Goal: Information Seeking & Learning: Compare options

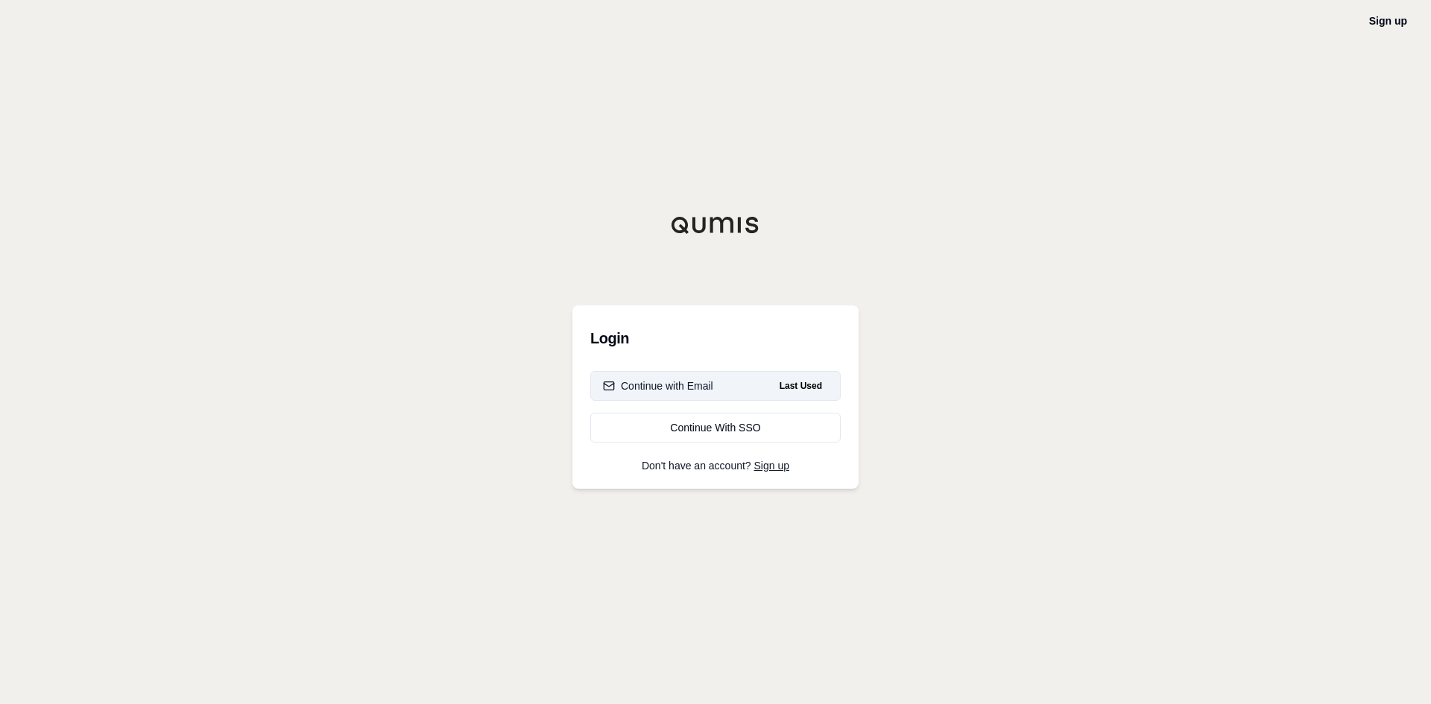
click at [702, 384] on div "Continue with Email" at bounding box center [658, 386] width 110 height 15
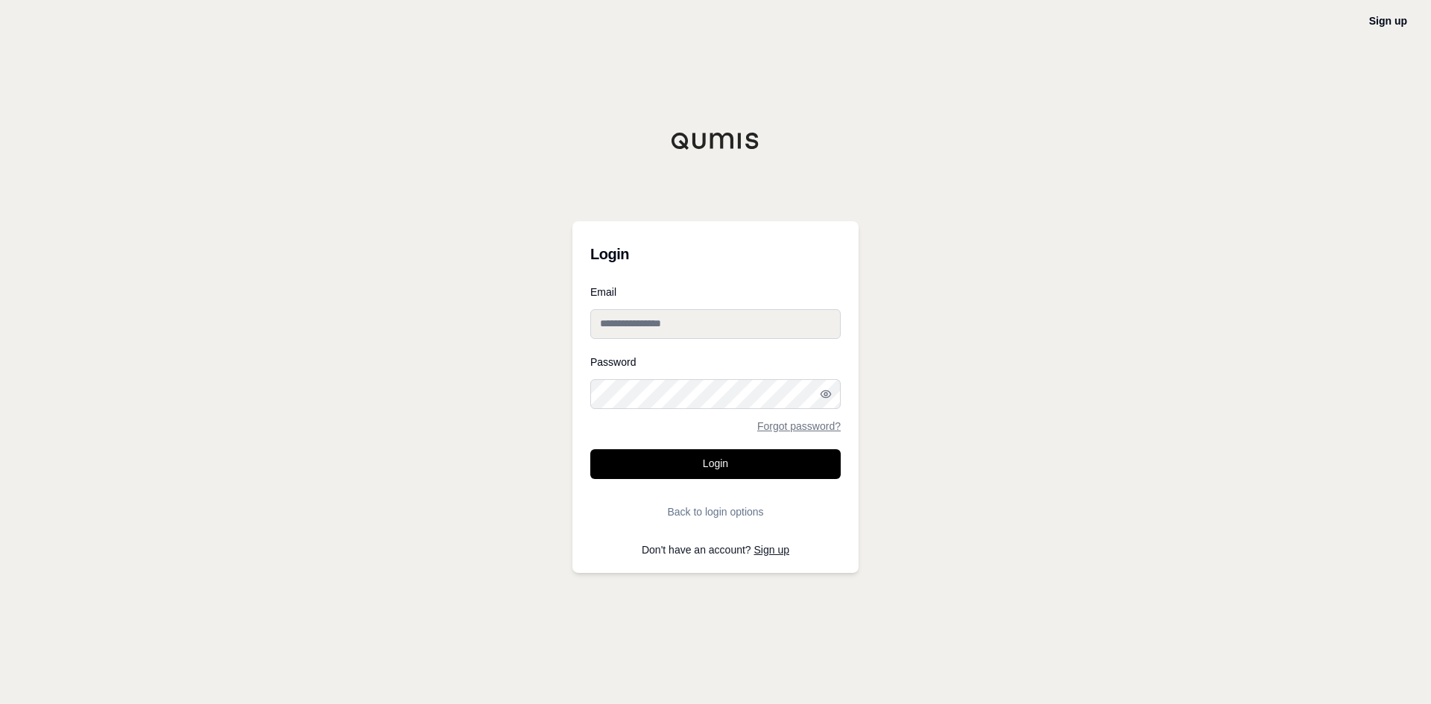
click at [699, 318] on input "Email" at bounding box center [715, 324] width 250 height 30
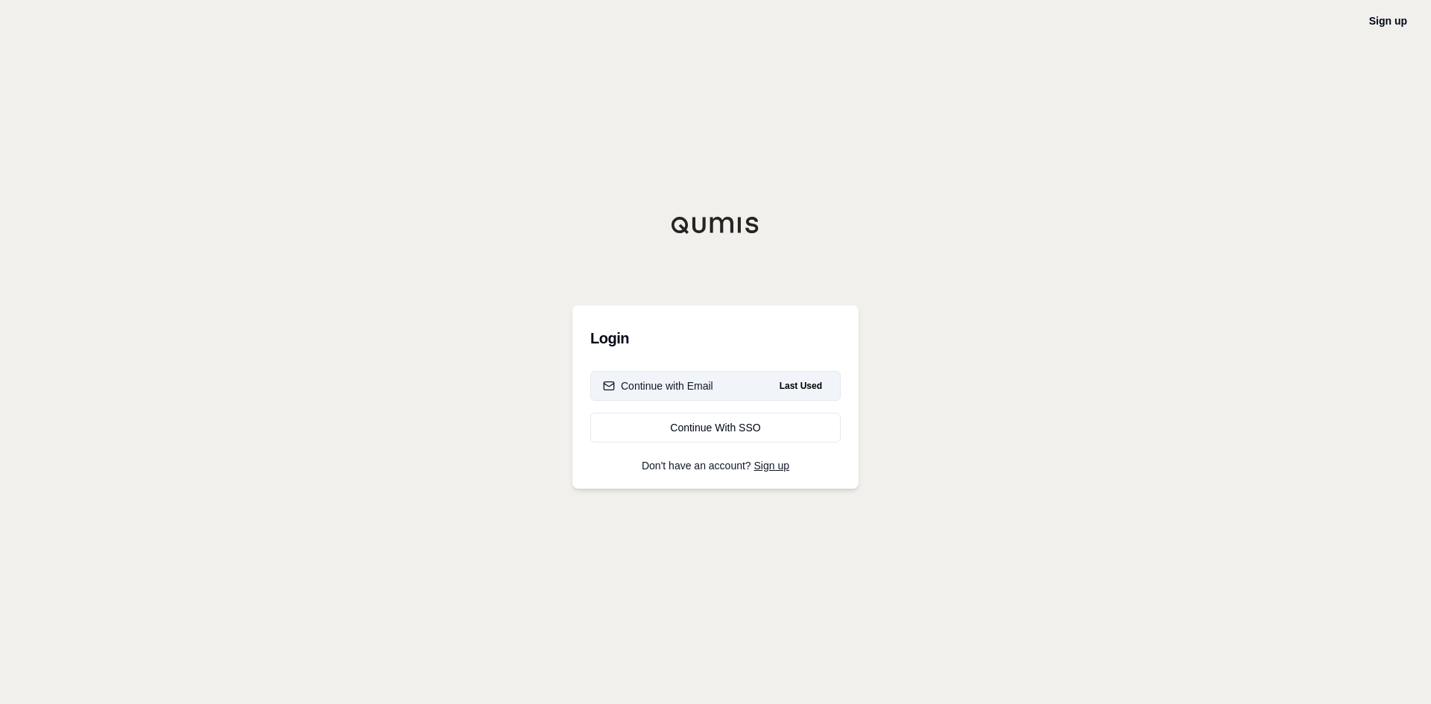
click at [688, 389] on div "Continue with Email" at bounding box center [658, 386] width 110 height 15
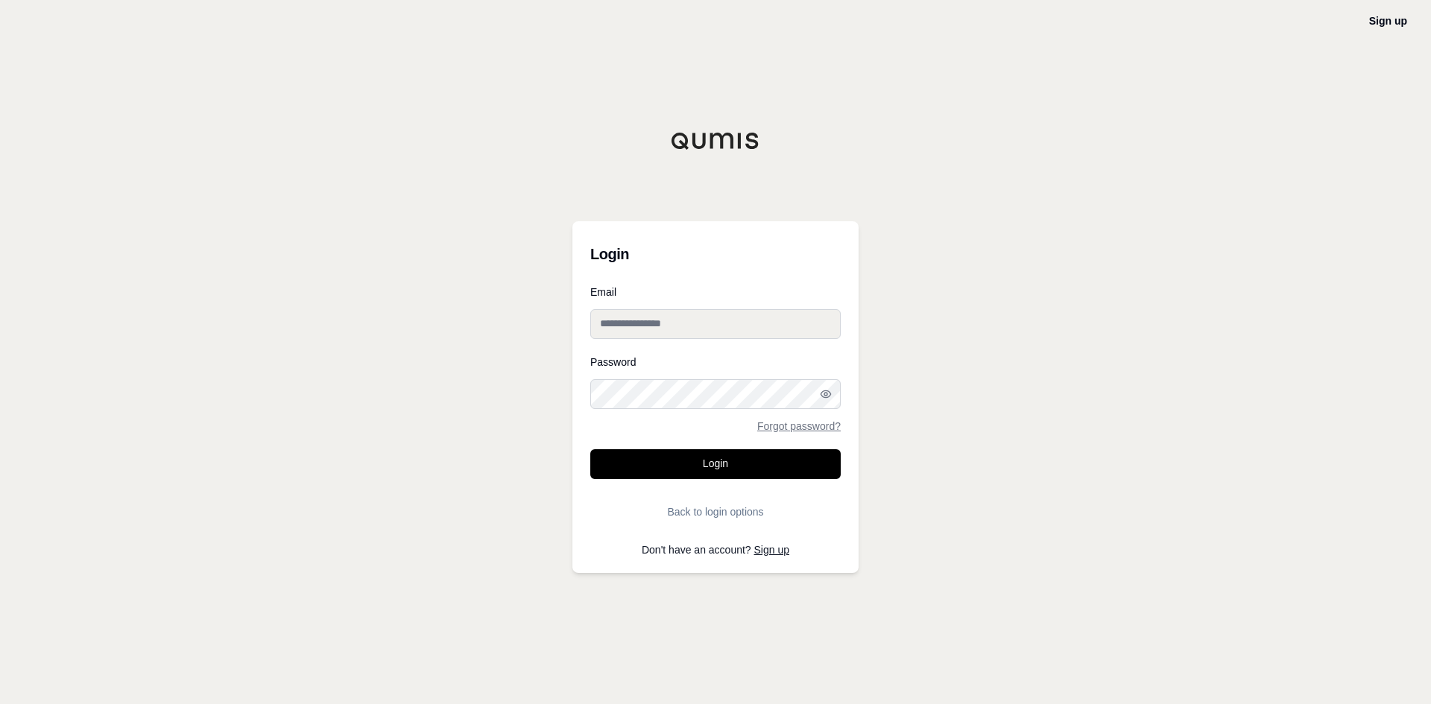
click at [673, 330] on input "Email" at bounding box center [715, 324] width 250 height 30
type input "**********"
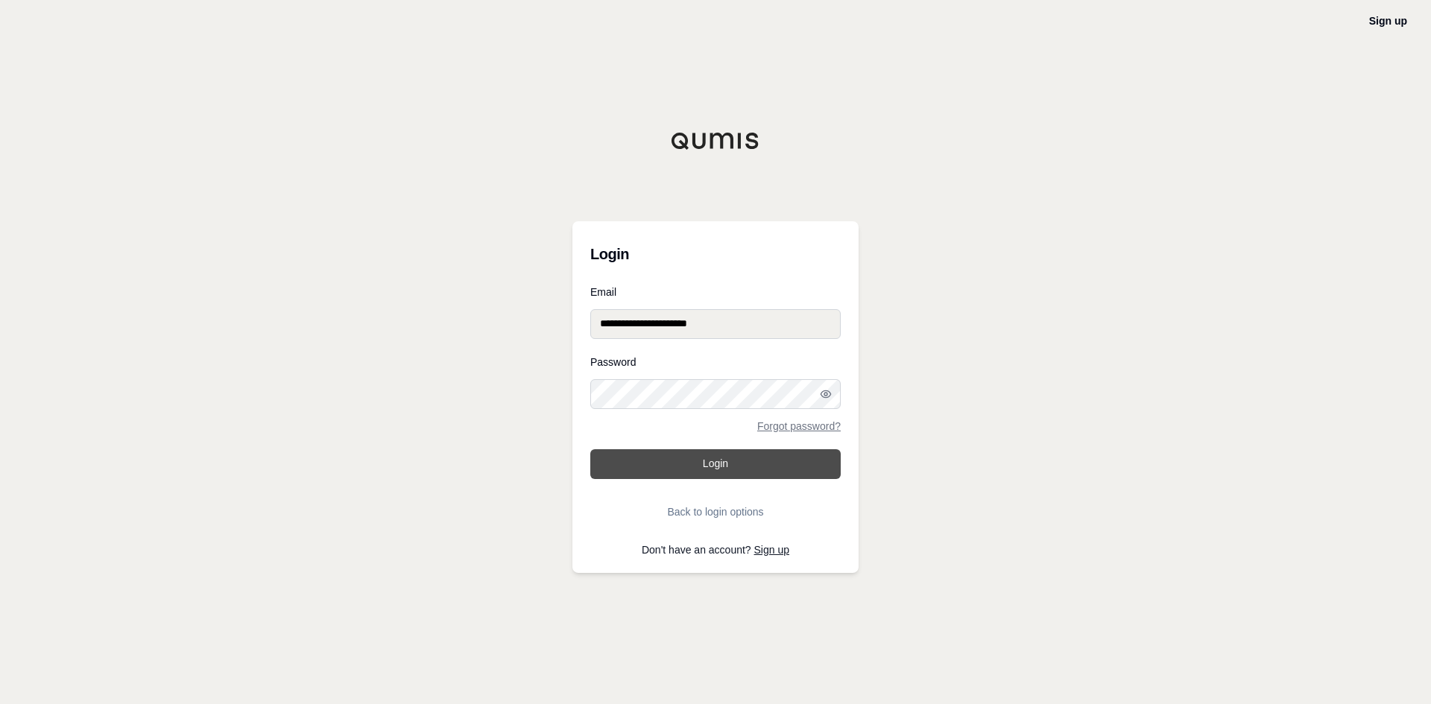
click at [736, 469] on button "Login" at bounding box center [715, 464] width 250 height 30
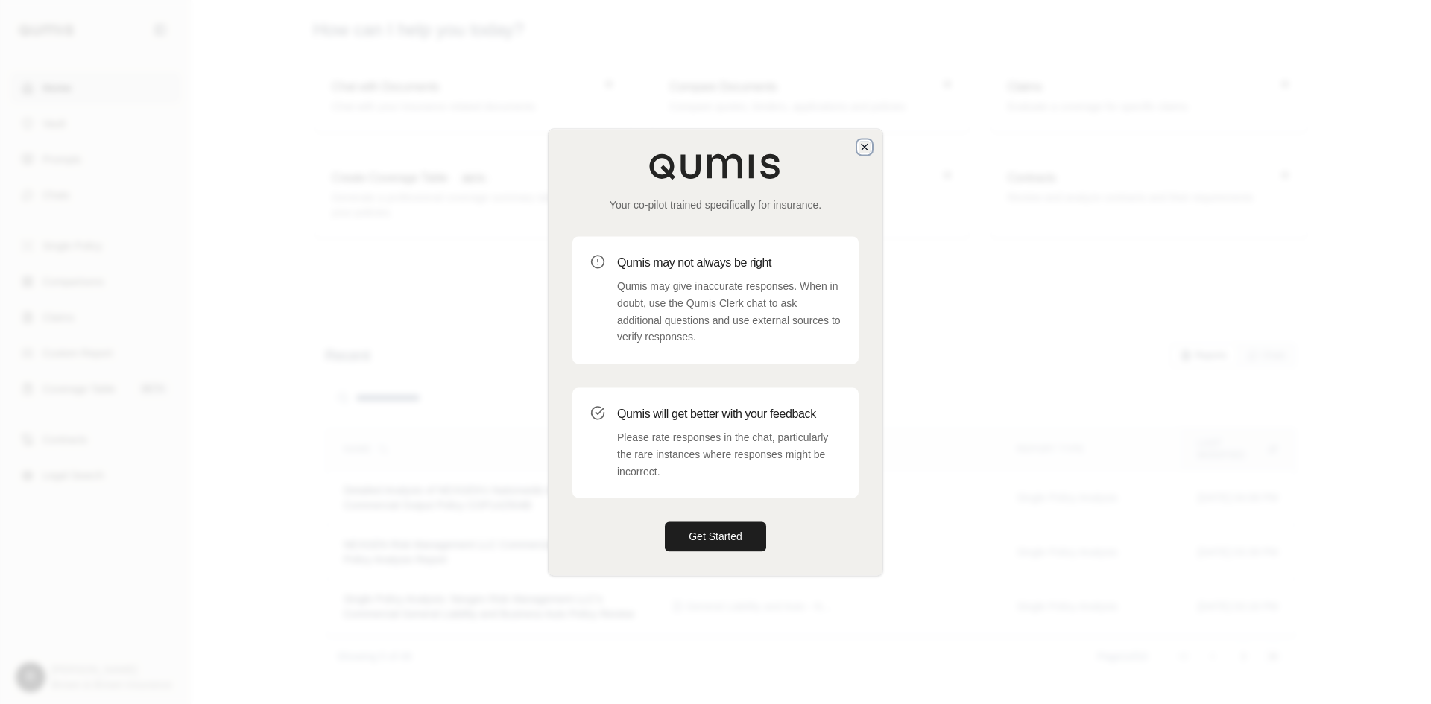
click at [864, 144] on icon "button" at bounding box center [864, 147] width 12 height 12
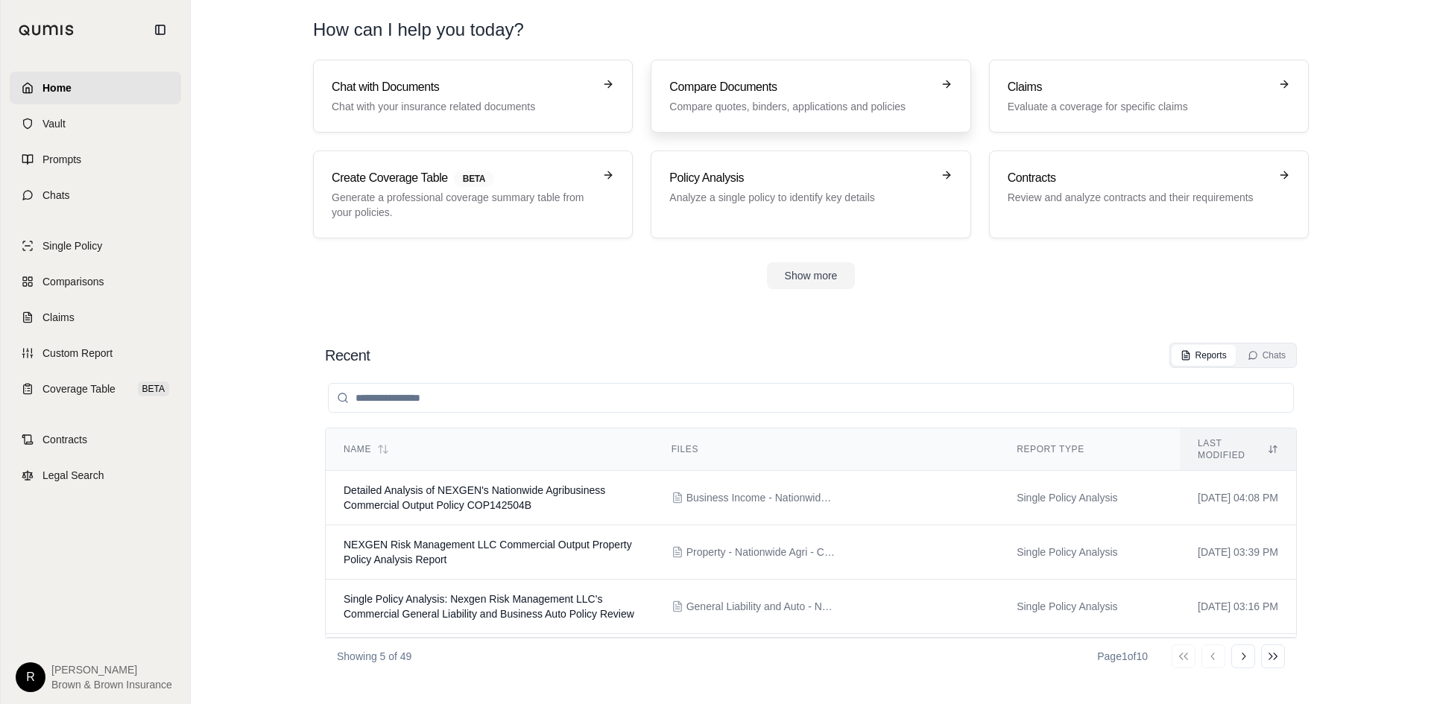
click at [770, 118] on link "Compare Documents Compare quotes, binders, applications and policies" at bounding box center [810, 96] width 320 height 73
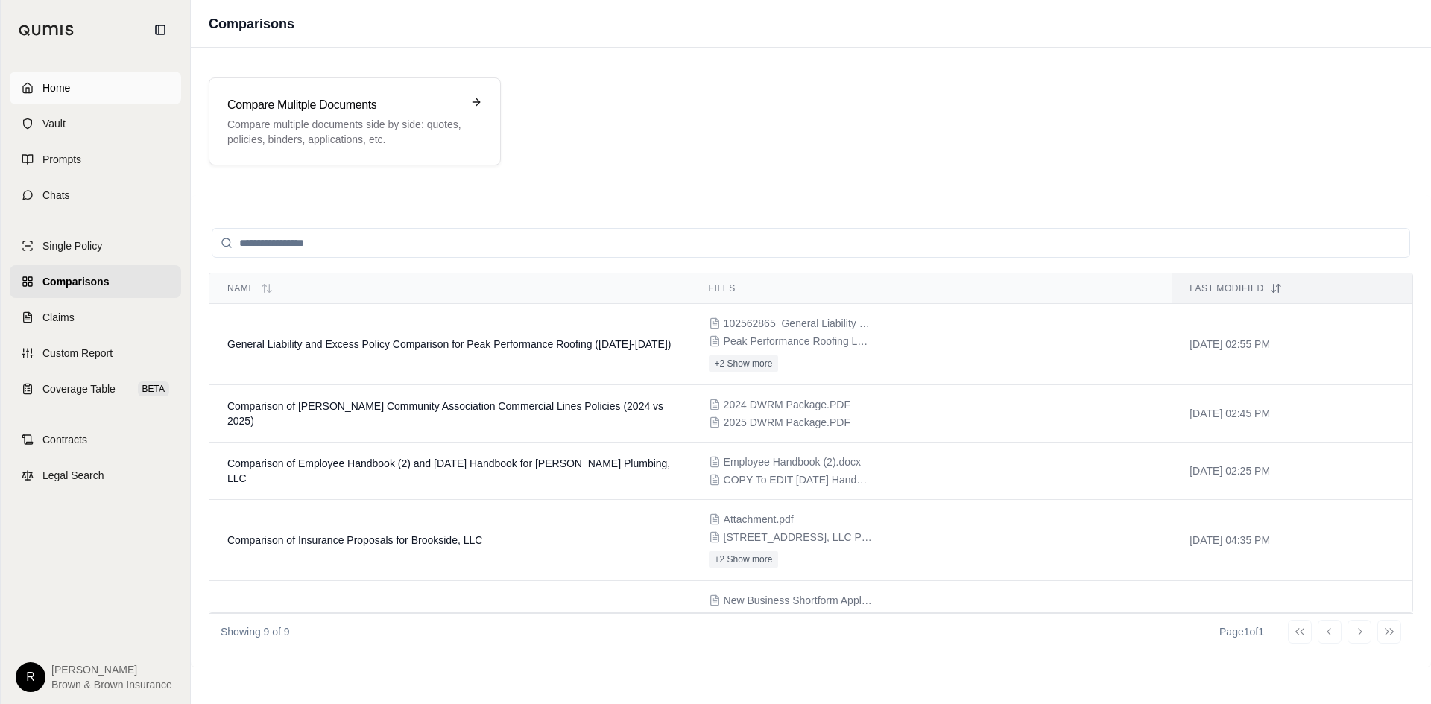
click at [45, 84] on span "Home" at bounding box center [56, 87] width 28 height 15
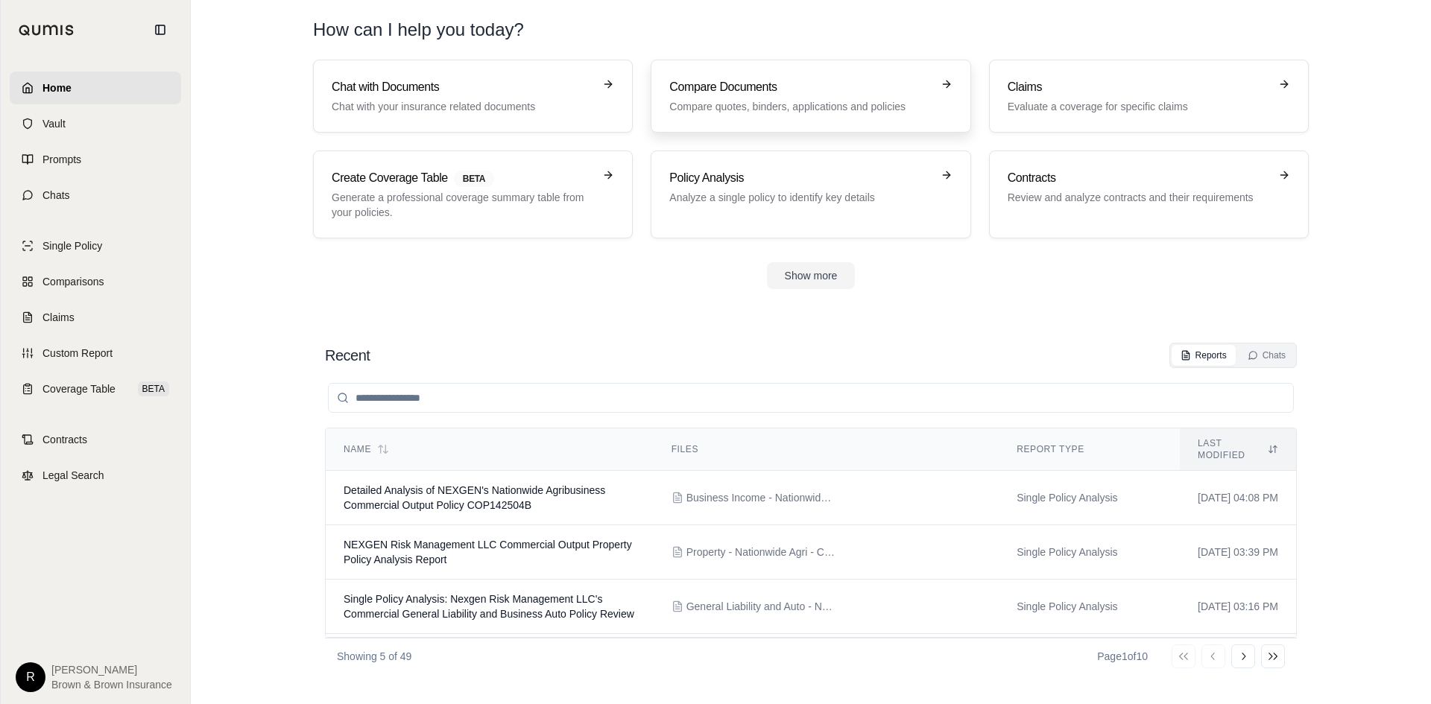
click at [935, 96] on div "Compare Documents Compare quotes, binders, applications and policies" at bounding box center [810, 96] width 282 height 36
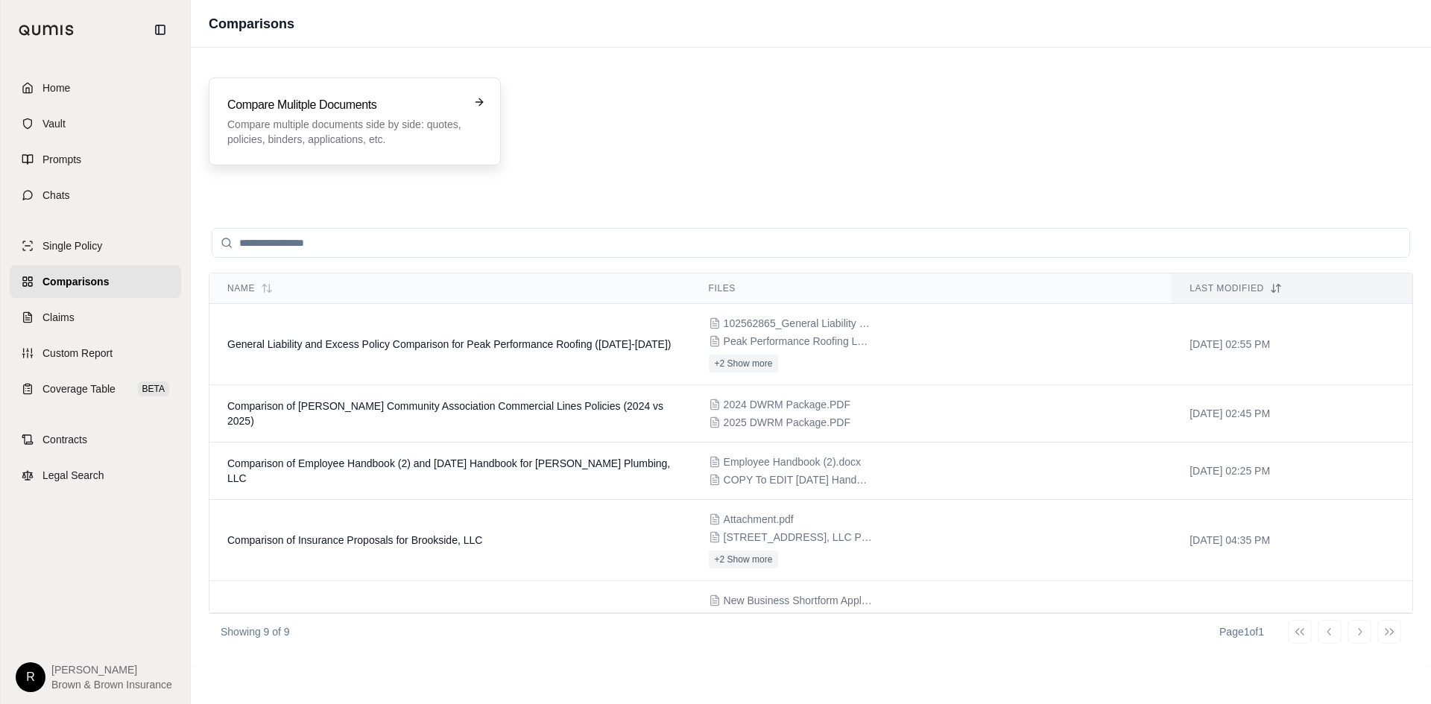
click at [391, 120] on p "Compare multiple documents side by side: quotes, policies, binders, application…" at bounding box center [344, 132] width 234 height 30
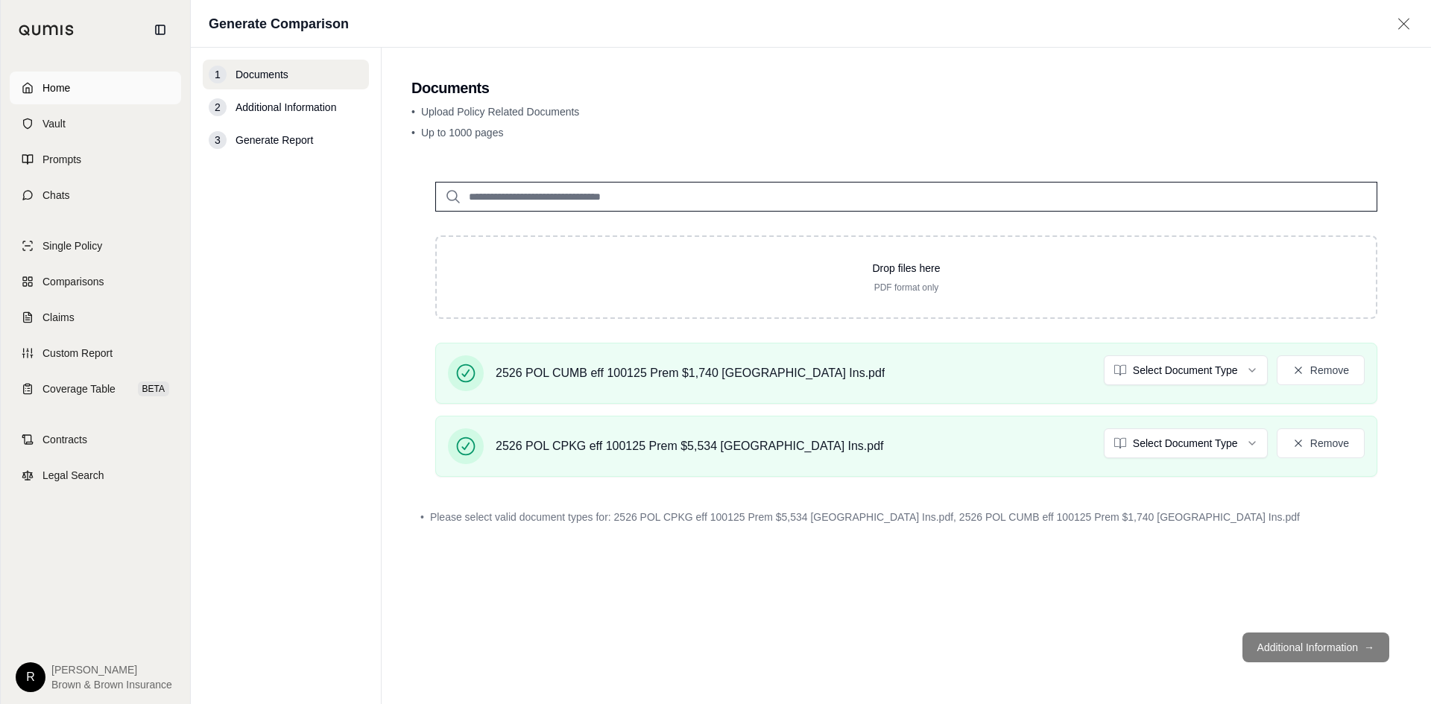
click at [51, 83] on span "Home" at bounding box center [56, 87] width 28 height 15
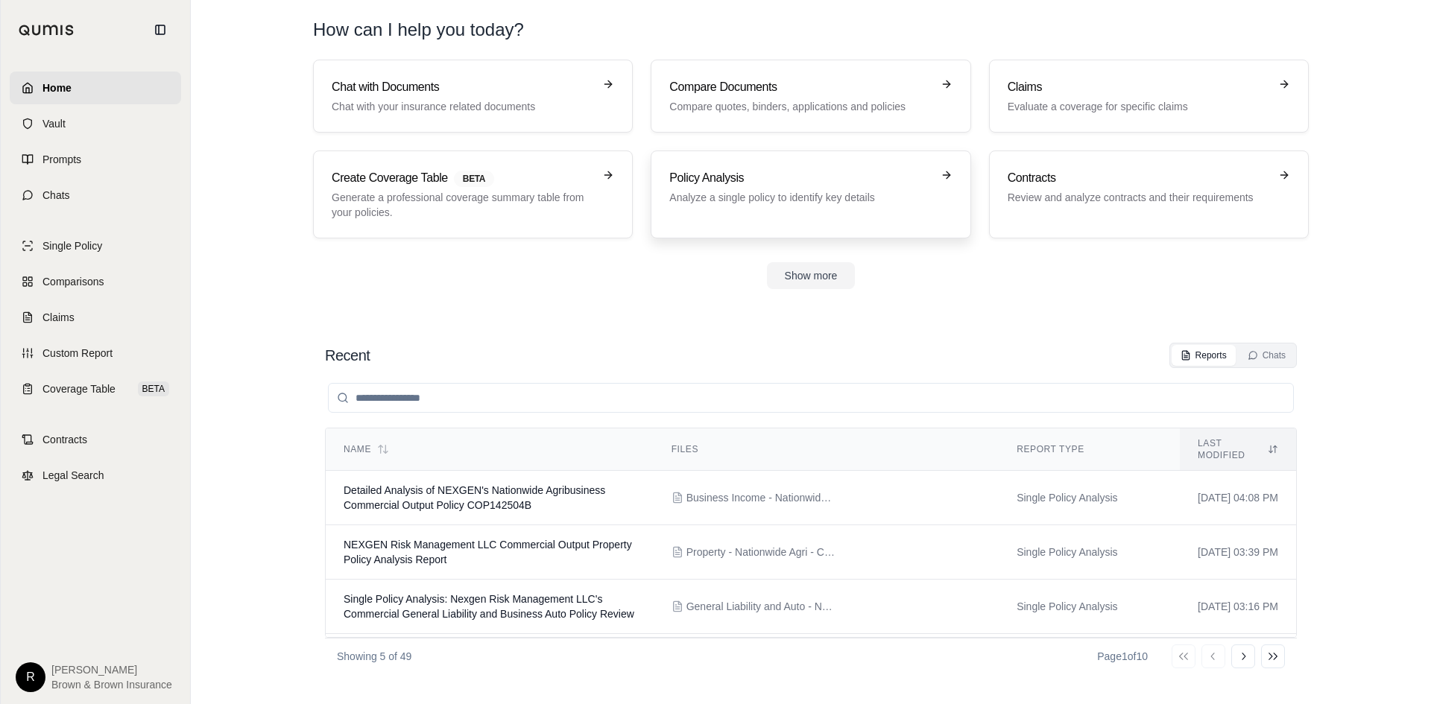
click at [773, 180] on h3 "Policy Analysis" at bounding box center [800, 178] width 262 height 18
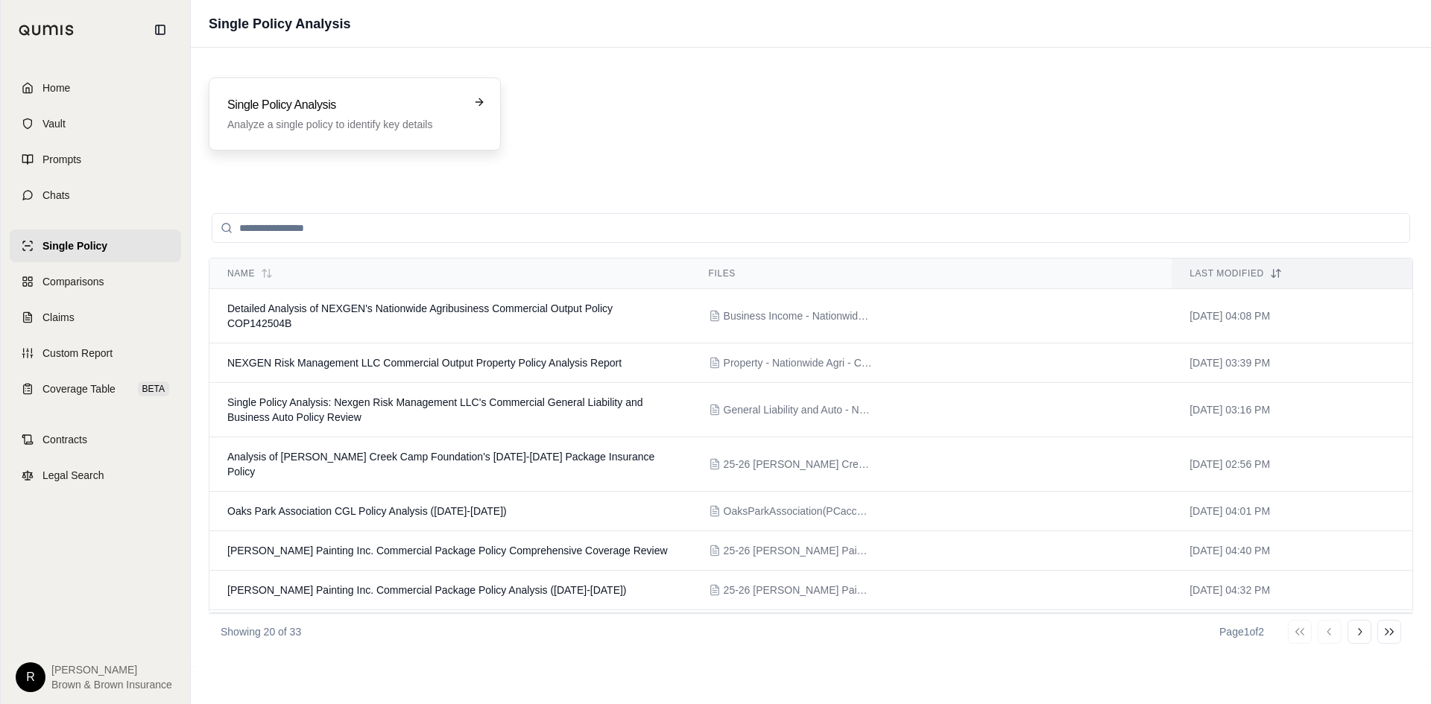
click at [297, 113] on h3 "Single Policy Analysis" at bounding box center [344, 105] width 234 height 18
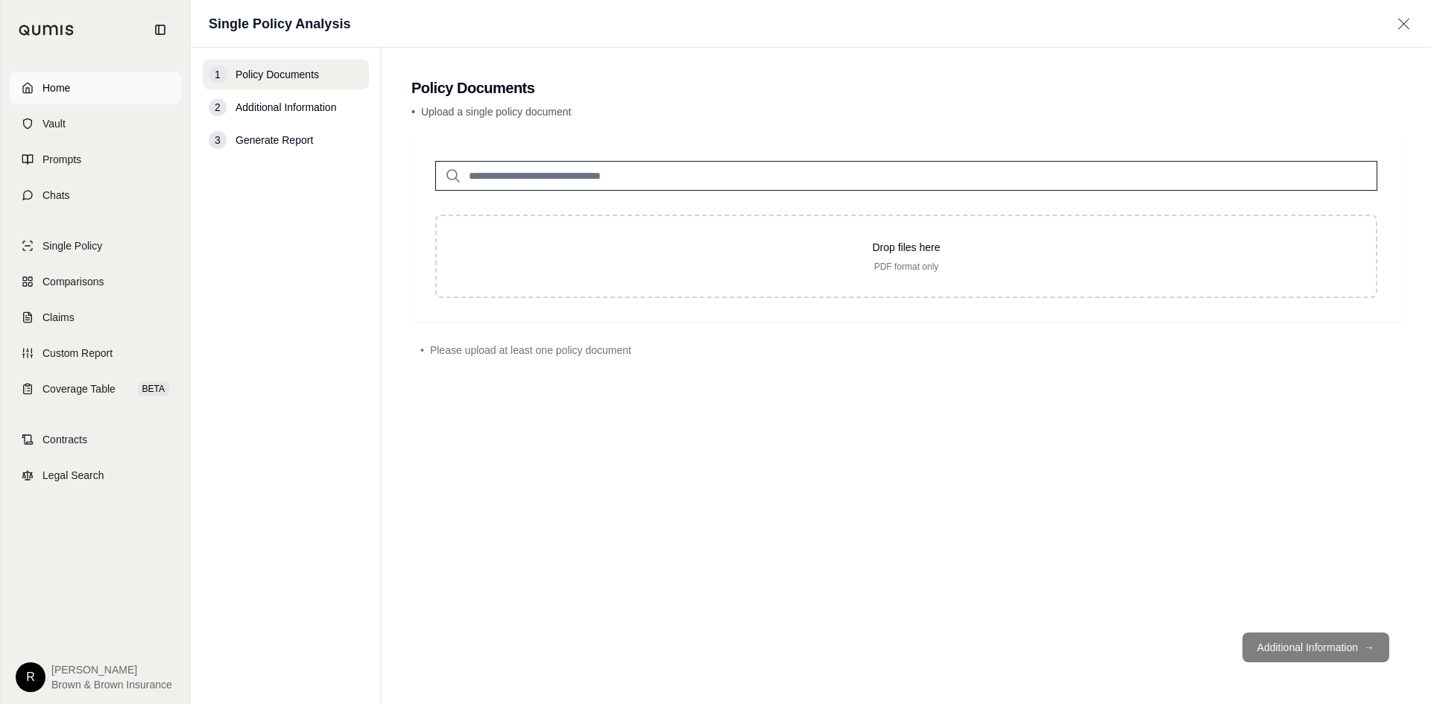
click at [77, 85] on link "Home" at bounding box center [95, 88] width 171 height 33
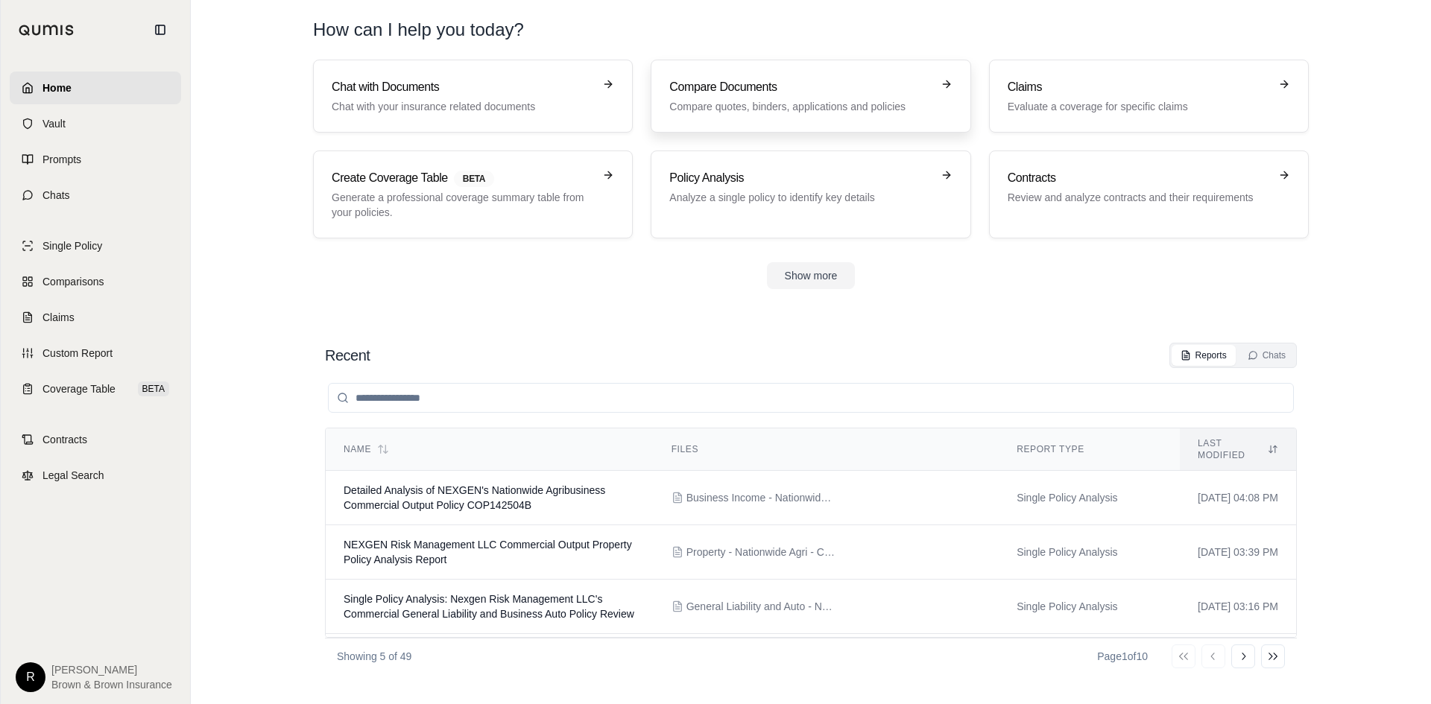
click at [808, 80] on h3 "Compare Documents" at bounding box center [800, 87] width 262 height 18
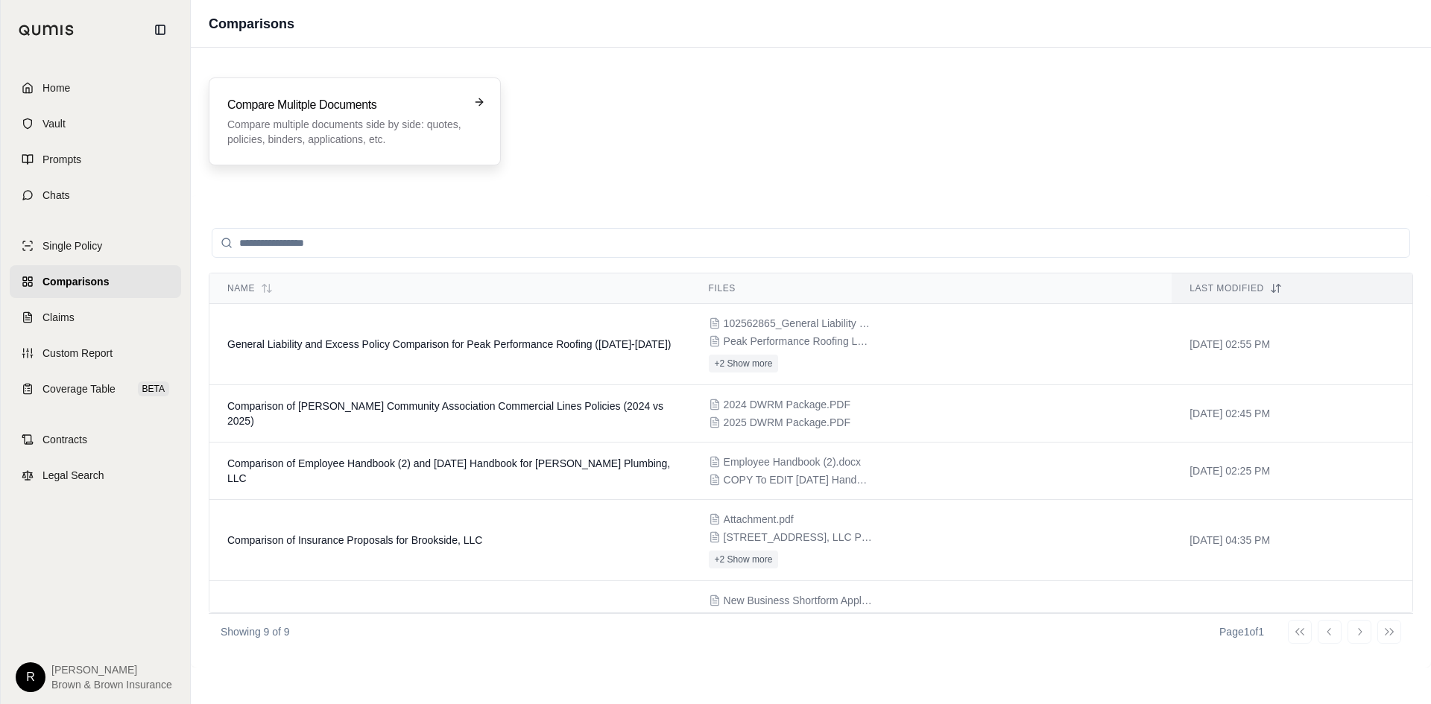
click at [368, 117] on p "Compare multiple documents side by side: quotes, policies, binders, application…" at bounding box center [344, 132] width 234 height 30
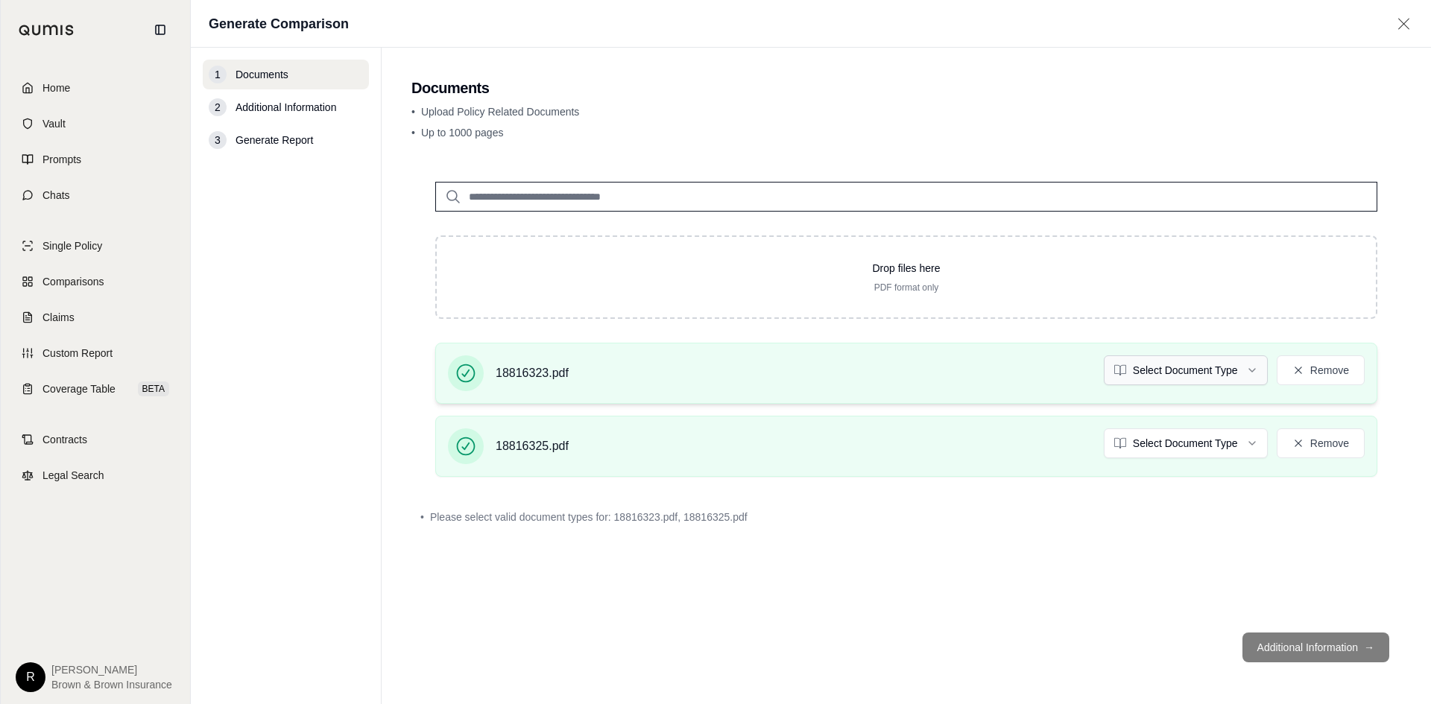
click at [1211, 370] on html "Home Vault Prompts Chats Single Policy Comparisons Claims Custom Report Coverag…" at bounding box center [715, 408] width 1431 height 816
click at [1203, 444] on html "Home Vault Prompts Chats Single Policy Comparisons Claims Custom Report Coverag…" at bounding box center [715, 408] width 1431 height 816
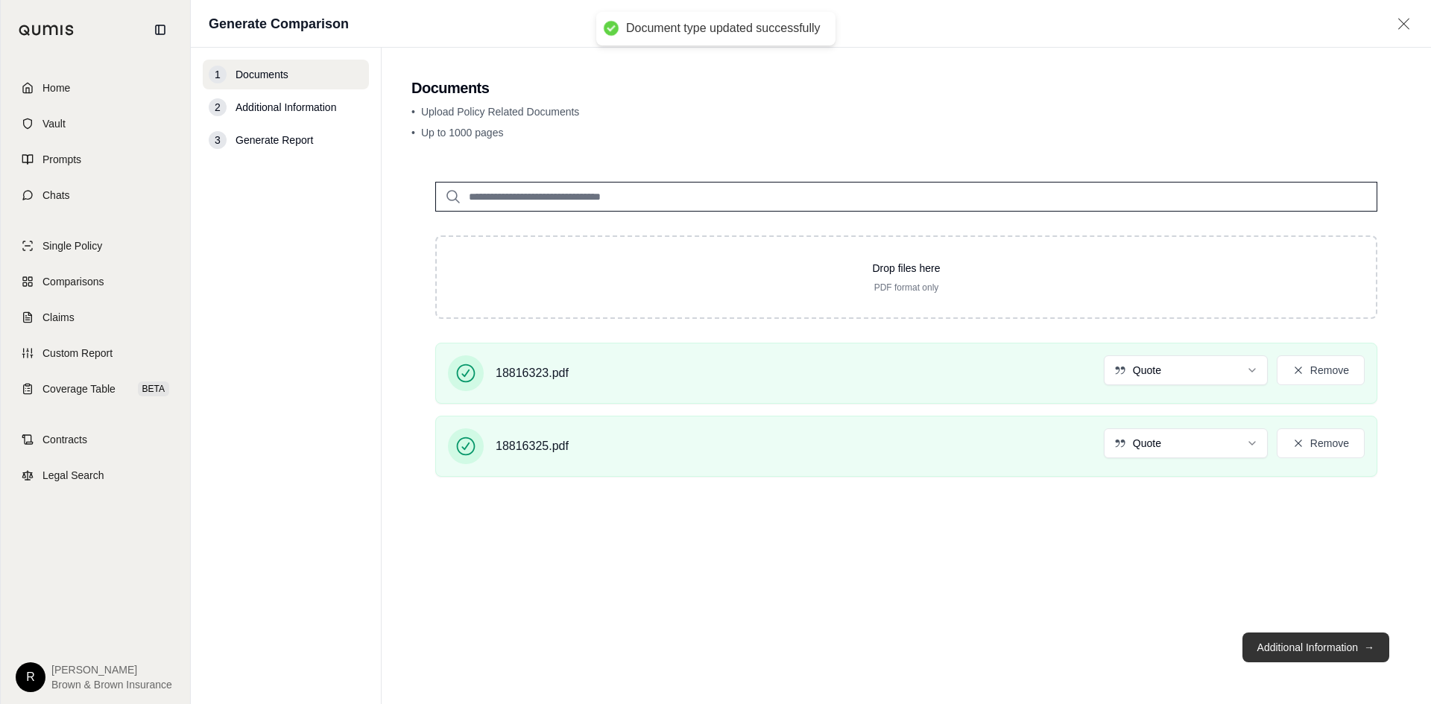
click at [1315, 647] on button "Additional Information →" at bounding box center [1315, 648] width 147 height 30
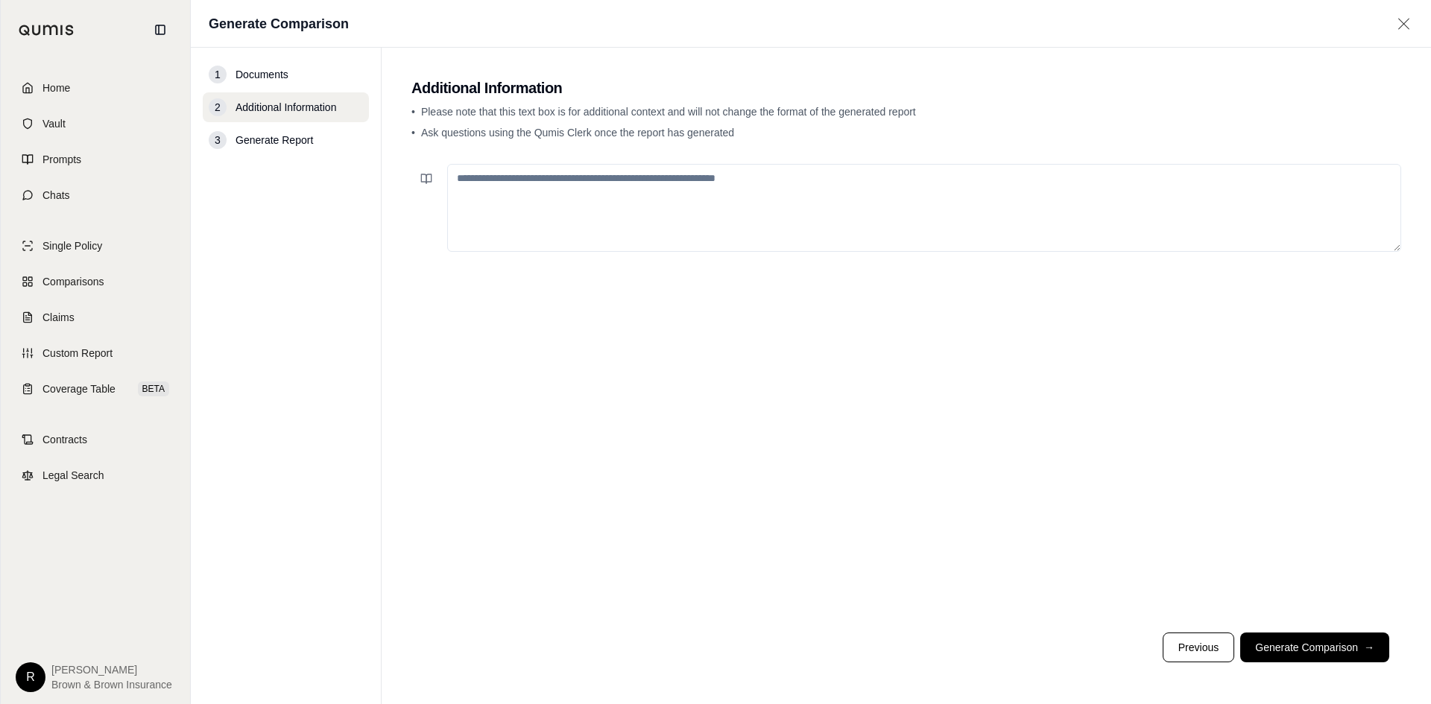
click at [537, 177] on textarea at bounding box center [924, 208] width 954 height 88
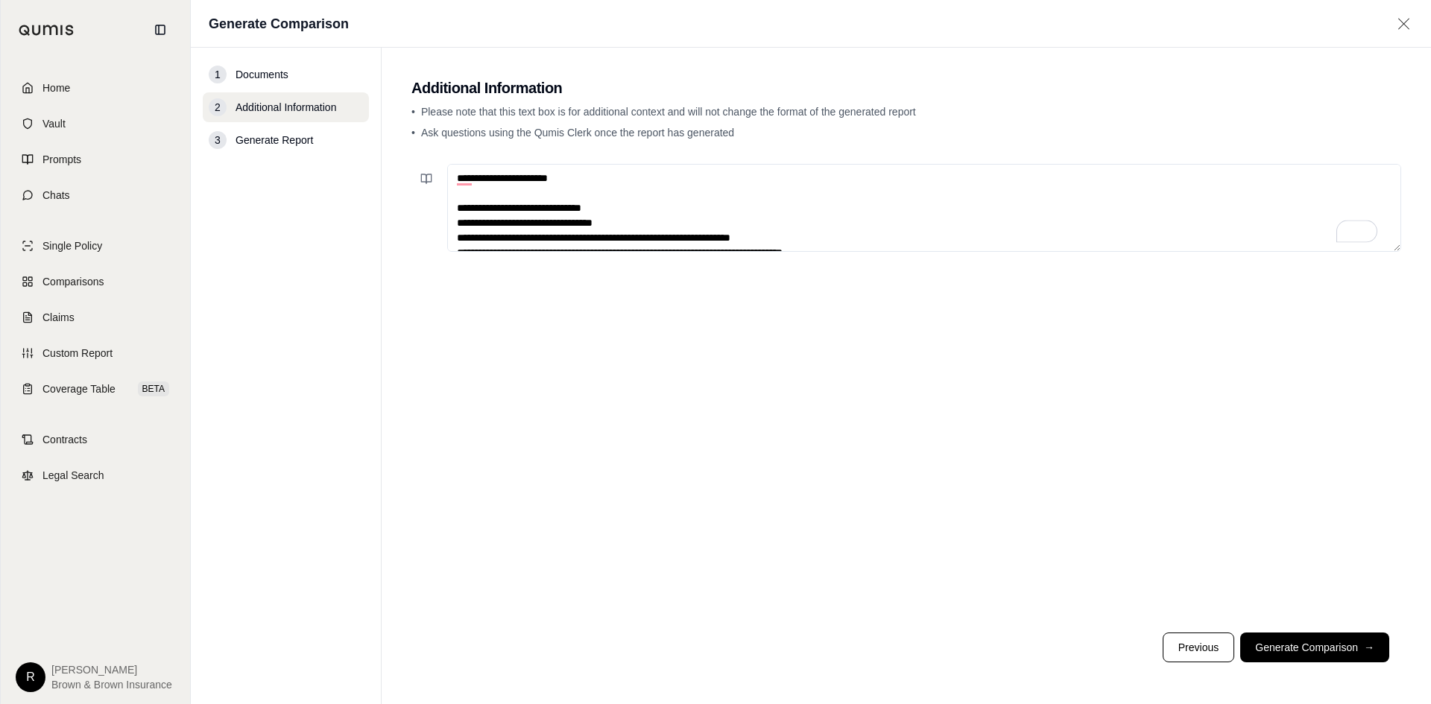
type textarea "**********"
click at [1346, 650] on button "Generate Comparison →" at bounding box center [1314, 648] width 149 height 30
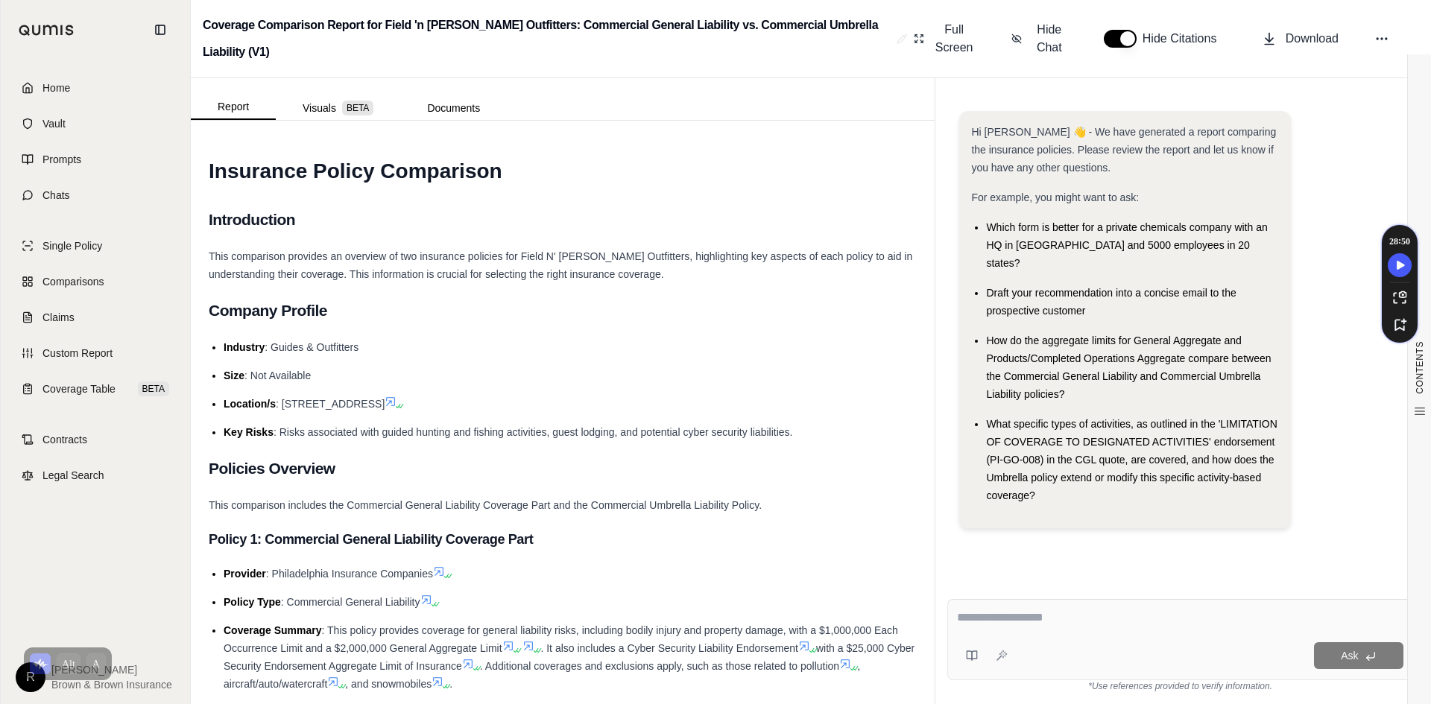
click at [837, 417] on ul "Industry : Guides & Outfitters Size : Not Available Location/s : [STREET_ADDRES…" at bounding box center [563, 389] width 708 height 103
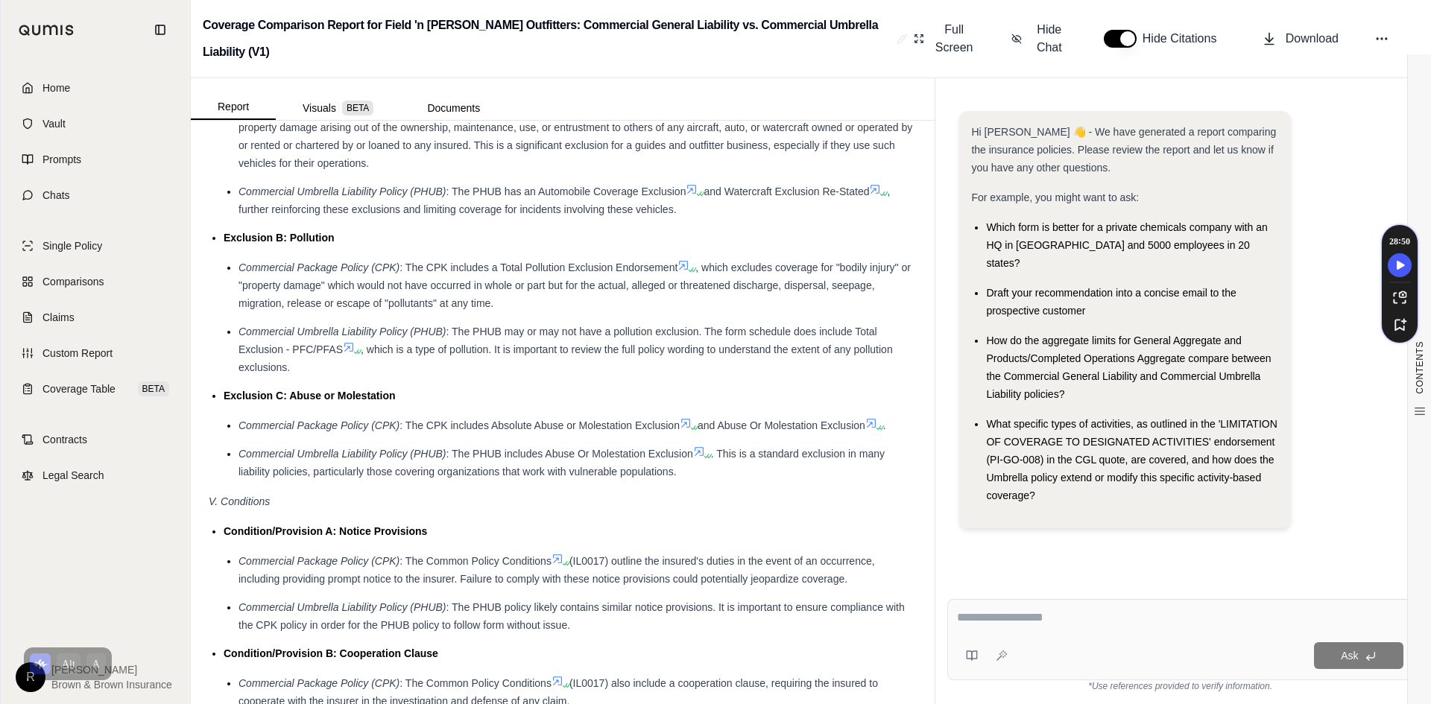
scroll to position [2444, 0]
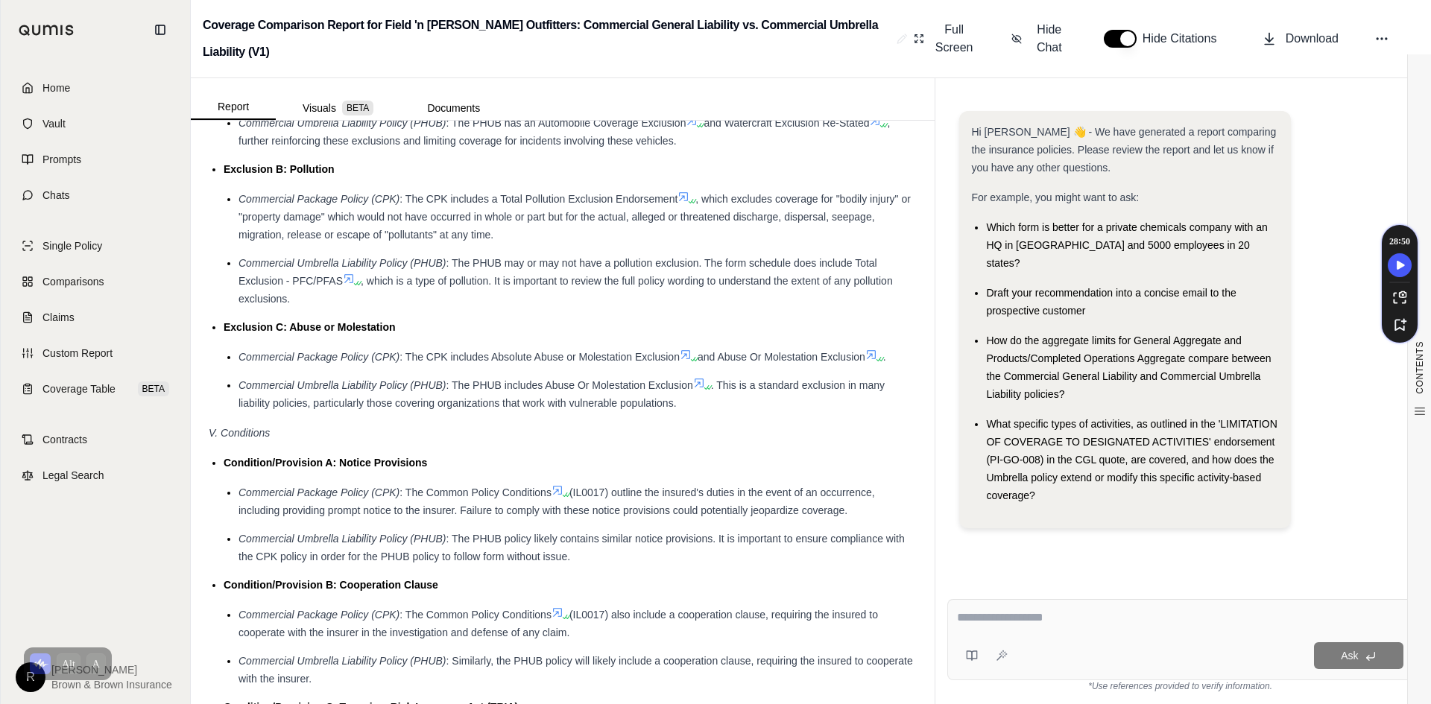
click at [1100, 623] on textarea at bounding box center [1180, 618] width 446 height 18
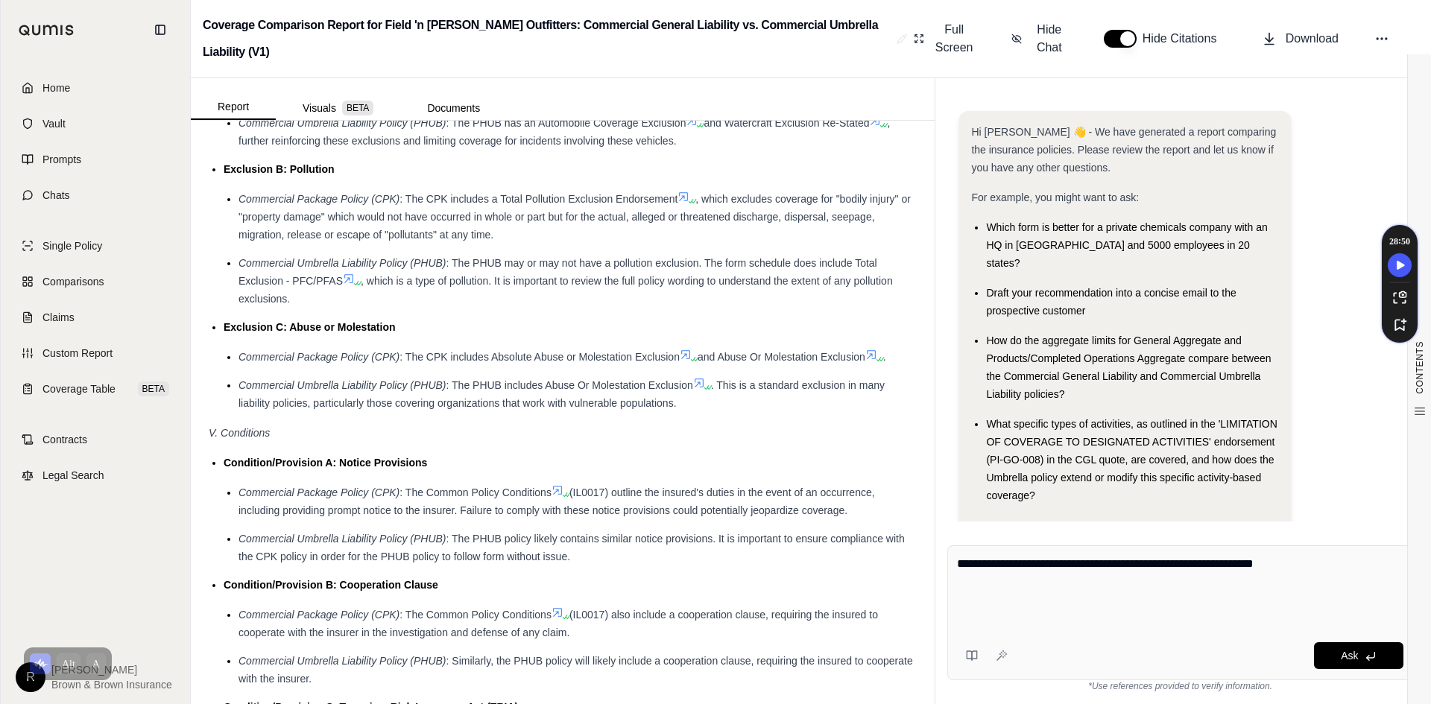
paste textarea "**********"
type textarea "**********"
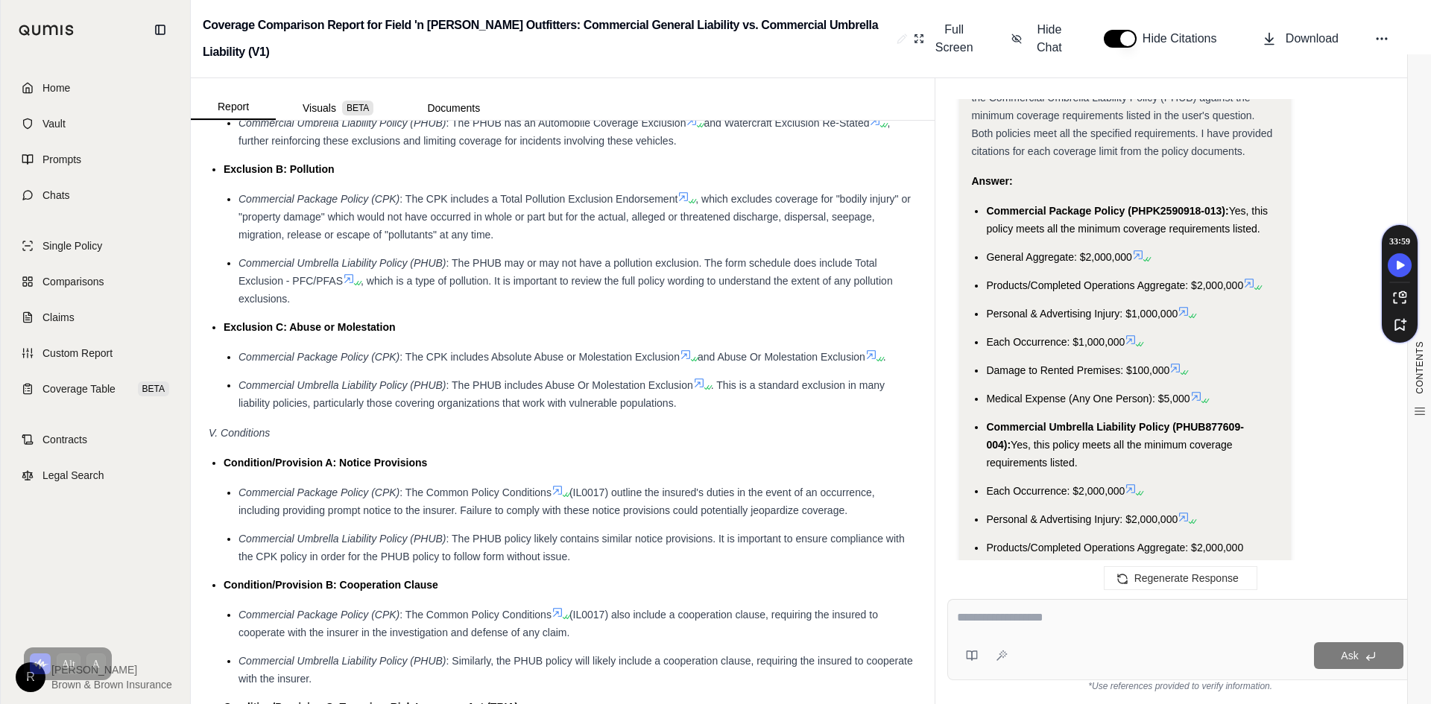
scroll to position [1985, 0]
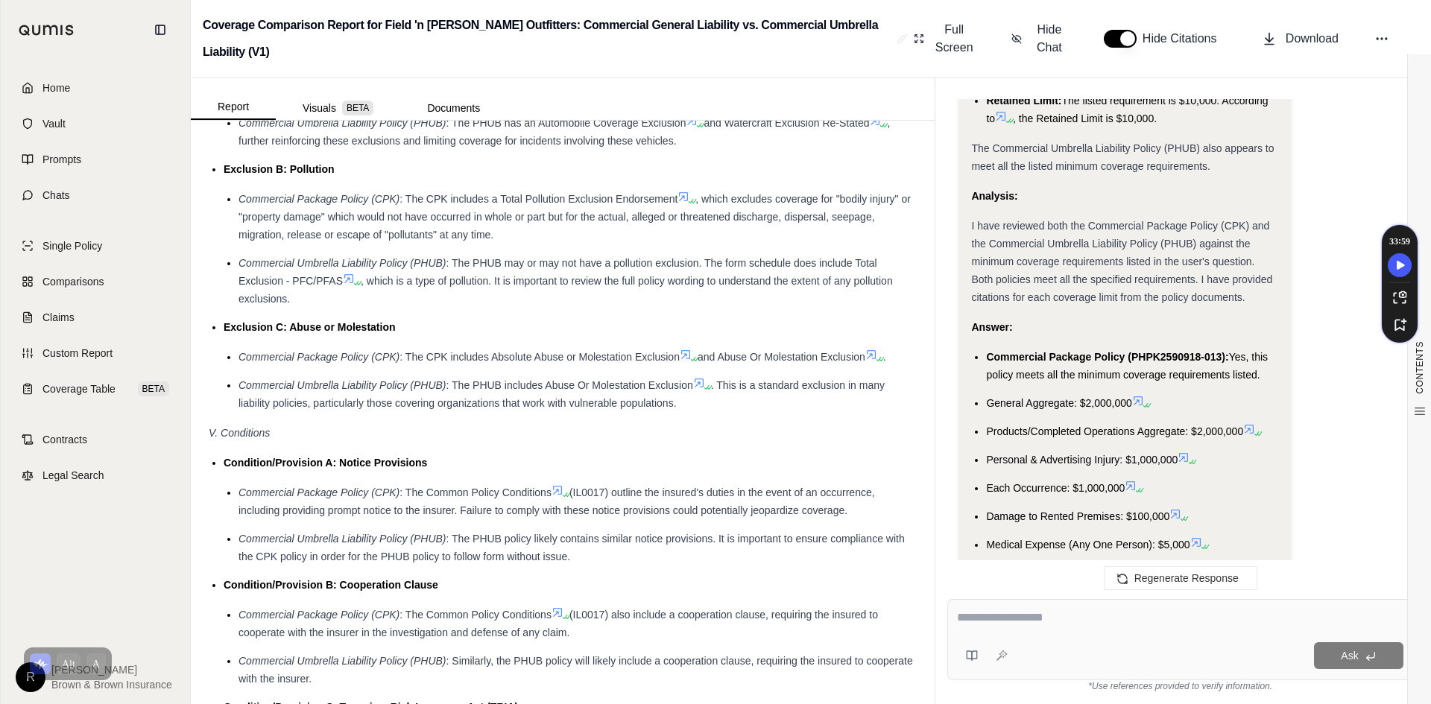
drag, startPoint x: 1134, startPoint y: 491, endPoint x: 977, endPoint y: 311, distance: 238.7
click at [977, 348] on ul "Commercial Package Policy (PHPK2590918-013): Yes, this policy meets all the min…" at bounding box center [1124, 553] width 307 height 411
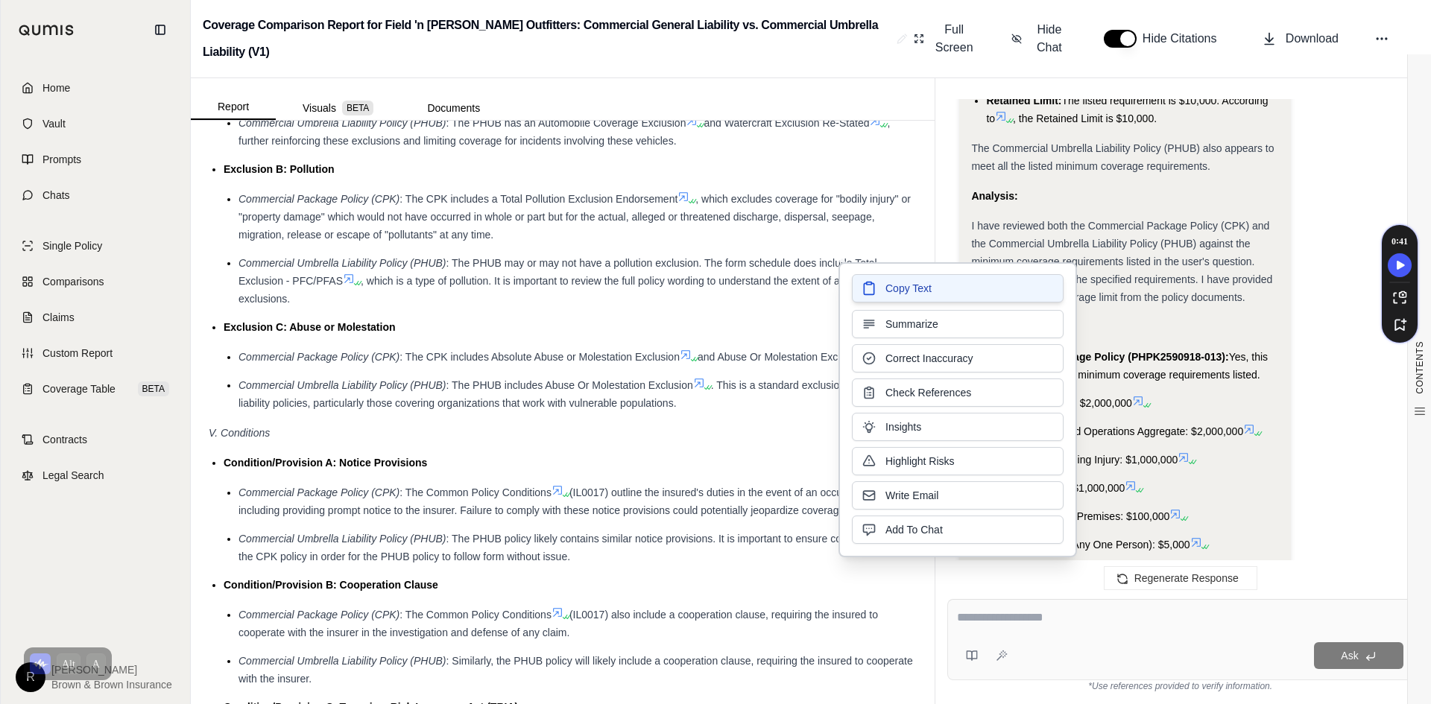
drag, startPoint x: 1033, startPoint y: 333, endPoint x: 992, endPoint y: 285, distance: 62.9
click at [992, 285] on button "Copy Text" at bounding box center [958, 288] width 212 height 28
